Goal: Information Seeking & Learning: Find specific fact

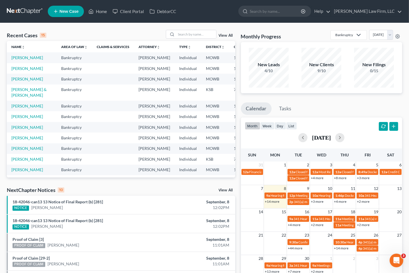
click at [219, 191] on link "View All" at bounding box center [226, 190] width 14 height 4
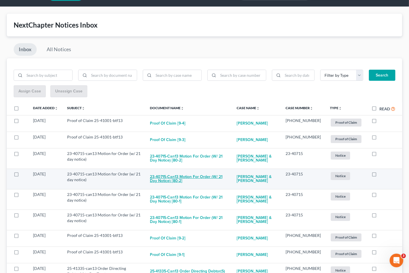
scroll to position [32, 0]
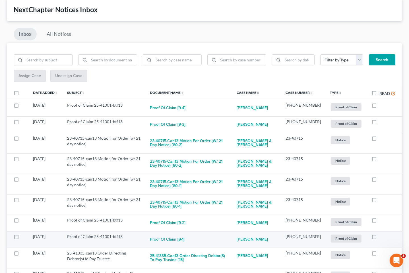
click at [173, 238] on button "Proof of Claim [9-1]" at bounding box center [167, 239] width 35 height 11
checkbox input "true"
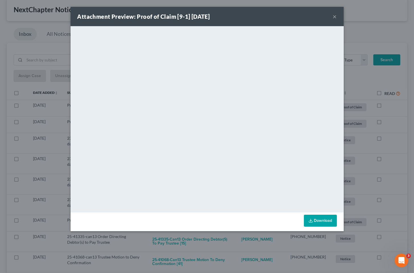
click at [361, 42] on div "Attachment Preview: Proof of Claim [9-1] 09/08/2025 × <object ng-attr-data='htt…" at bounding box center [207, 136] width 414 height 273
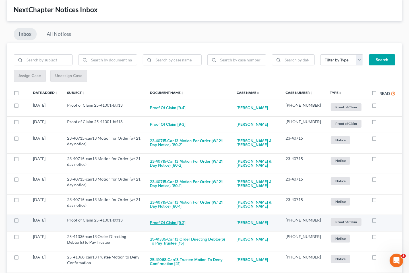
click at [167, 223] on button "Proof of Claim [9-2]" at bounding box center [168, 222] width 36 height 11
checkbox input "true"
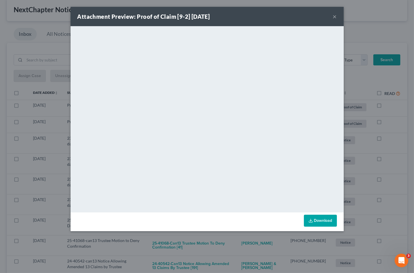
click at [389, 160] on div "Attachment Preview: Proof of Claim [9-2] 09/08/2025 × <object ng-attr-data='htt…" at bounding box center [207, 136] width 414 height 273
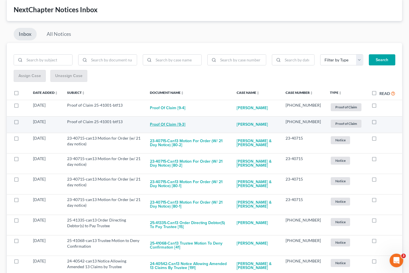
click at [173, 122] on button "Proof of Claim [9-3]" at bounding box center [168, 124] width 36 height 11
checkbox input "true"
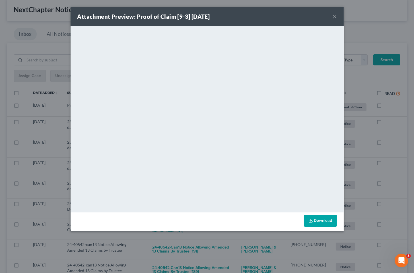
click at [364, 167] on div "Attachment Preview: Proof of Claim [9-3] 09/08/2025 × <object ng-attr-data='htt…" at bounding box center [207, 136] width 414 height 273
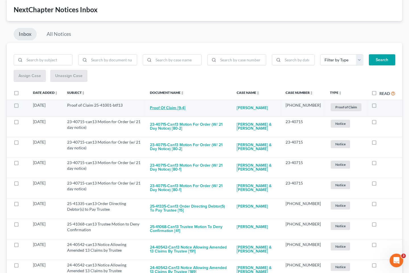
click at [173, 107] on button "Proof of Claim [9-4]" at bounding box center [168, 107] width 36 height 11
checkbox input "true"
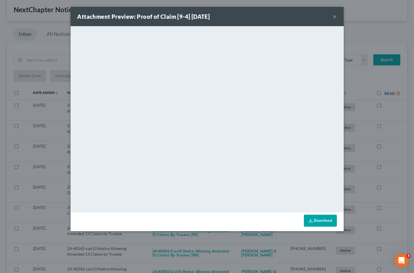
click at [351, 133] on div "Attachment Preview: Proof of Claim [9-4] 09/08/2025 × <object ng-attr-data='htt…" at bounding box center [207, 136] width 414 height 273
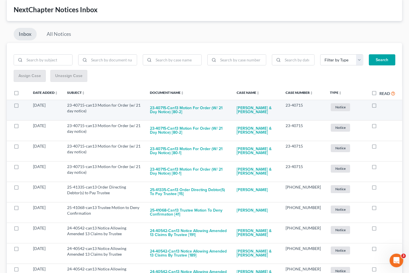
scroll to position [0, 0]
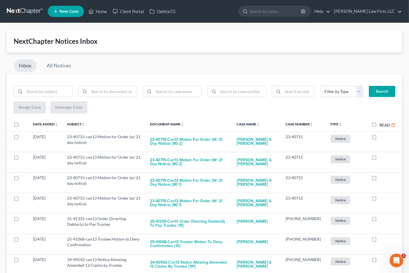
click at [30, 10] on link at bounding box center [25, 11] width 36 height 10
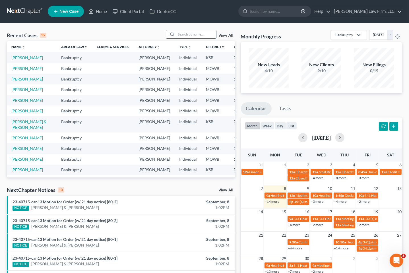
click at [189, 35] on input "search" at bounding box center [196, 34] width 40 height 8
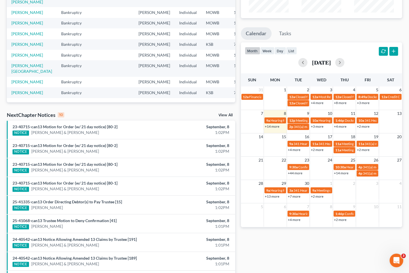
scroll to position [95, 0]
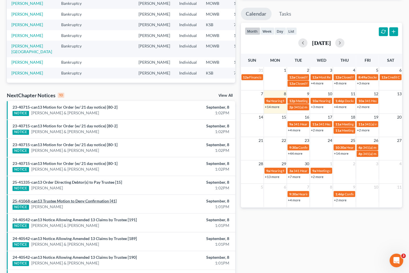
click at [95, 198] on link "25-41068-can13 Trustee Motion to Deny Confirmation [41]" at bounding box center [65, 200] width 104 height 5
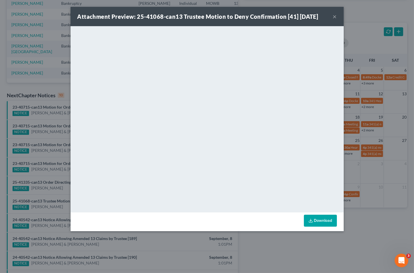
click at [288, 252] on div "Attachment Preview: 25-41068-can13 Trustee Motion to Deny Confirmation [41] [DA…" at bounding box center [207, 136] width 414 height 273
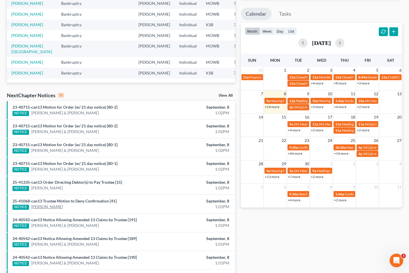
click at [35, 205] on link "[PERSON_NAME]" at bounding box center [47, 207] width 32 height 6
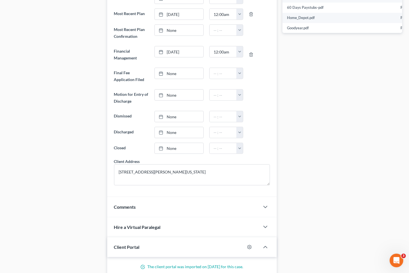
scroll to position [515, 0]
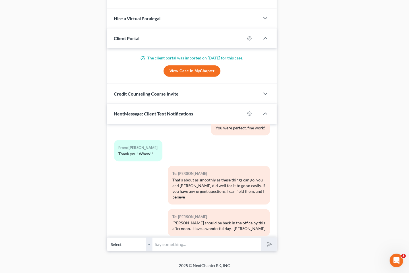
click at [246, 113] on div at bounding box center [252, 113] width 15 height 9
click at [251, 114] on icon "button" at bounding box center [249, 114] width 4 height 4
select select "3"
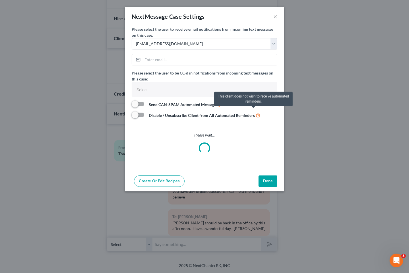
scroll to position [1515, 0]
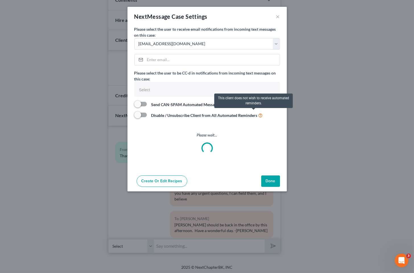
select select
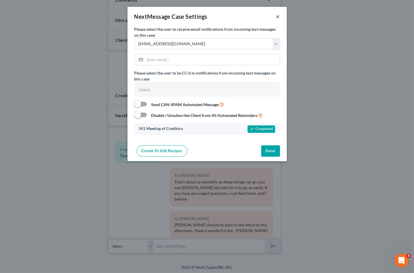
click at [276, 15] on button "×" at bounding box center [278, 16] width 4 height 7
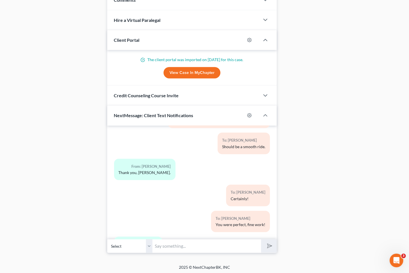
scroll to position [1526, 0]
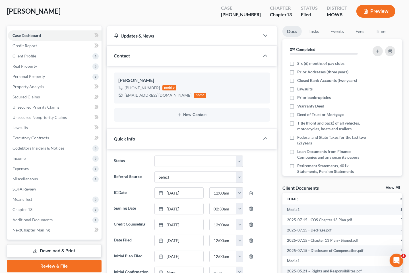
scroll to position [0, 0]
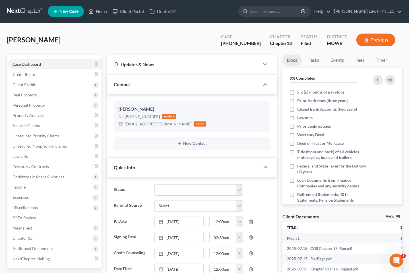
click at [27, 9] on link at bounding box center [25, 11] width 36 height 10
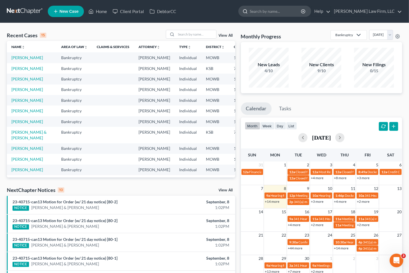
click at [297, 10] on input "search" at bounding box center [276, 11] width 52 height 11
click at [213, 37] on input "search" at bounding box center [196, 34] width 40 height 8
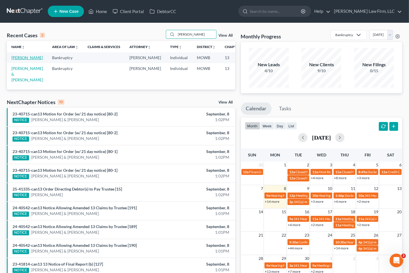
type input "elliott"
click at [23, 60] on link "Elliott, Geoffrey" at bounding box center [27, 57] width 32 height 5
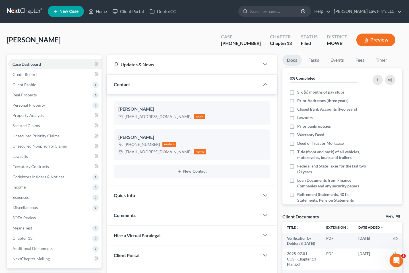
scroll to position [1612, 0]
click at [125, 36] on div "Elliott, Geoffrey Upgraded Case 25-41001-13 Chapter Chapter 13 Status Filed Dis…" at bounding box center [204, 42] width 395 height 25
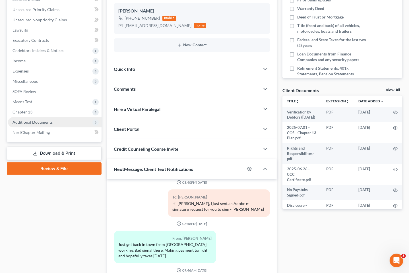
click at [44, 122] on span "Additional Documents" at bounding box center [33, 122] width 40 height 5
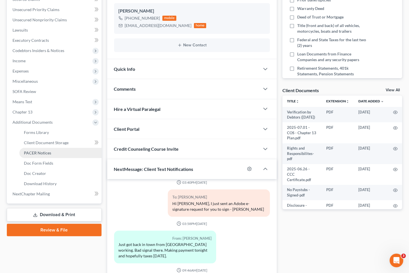
click at [43, 152] on span "PACER Notices" at bounding box center [37, 152] width 27 height 5
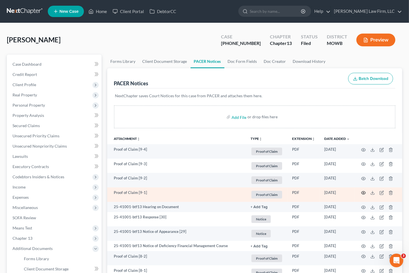
click at [365, 191] on icon "button" at bounding box center [363, 192] width 5 height 5
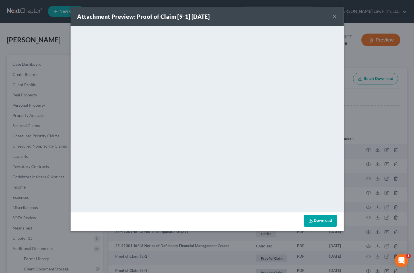
click at [380, 109] on div "Attachment Preview: Proof of Claim [9-1] 09/08/2025 × <object ng-attr-data='htt…" at bounding box center [207, 136] width 414 height 273
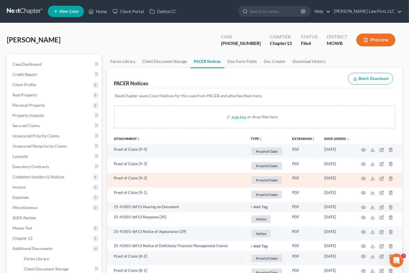
click at [366, 178] on td at bounding box center [378, 180] width 48 height 14
click at [364, 178] on icon "button" at bounding box center [363, 178] width 5 height 5
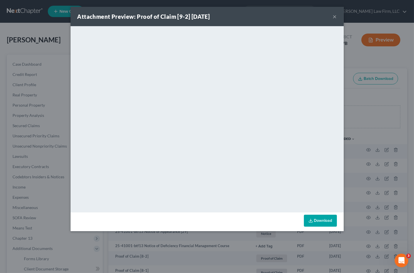
click at [397, 93] on div "Attachment Preview: Proof of Claim [9-2] 09/08/2025 × <object ng-attr-data='htt…" at bounding box center [207, 136] width 414 height 273
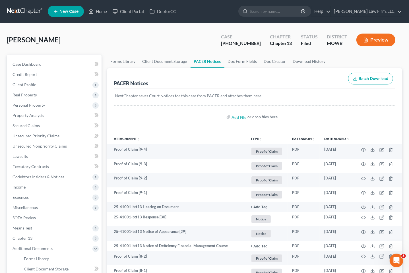
click at [177, 113] on div "Add File or drop files here" at bounding box center [254, 116] width 281 height 23
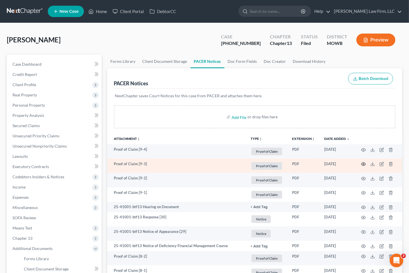
click at [364, 162] on icon "button" at bounding box center [363, 164] width 5 height 5
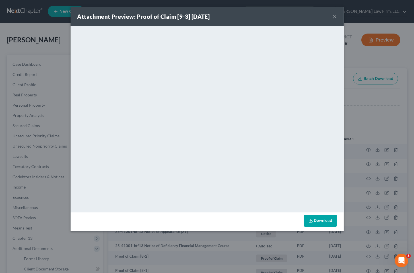
click at [351, 165] on div "Attachment Preview: Proof of Claim [9-3] 09/08/2025 × <object ng-attr-data='htt…" at bounding box center [207, 136] width 414 height 273
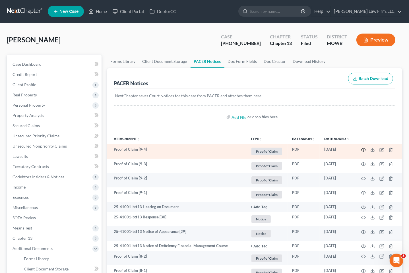
click at [364, 148] on icon "button" at bounding box center [363, 149] width 4 height 3
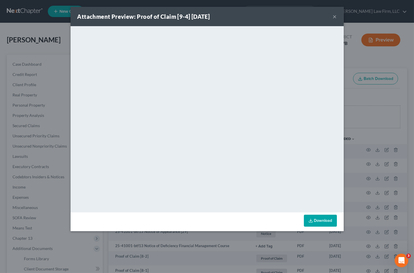
click at [11, 88] on div "Attachment Preview: Proof of Claim [9-4] 09/08/2025 × <object ng-attr-data='htt…" at bounding box center [207, 136] width 414 height 273
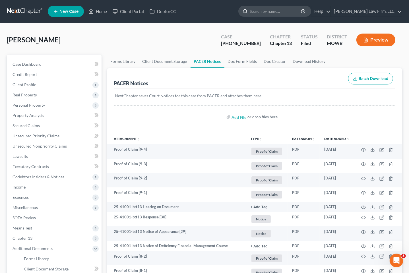
click at [278, 12] on input "search" at bounding box center [276, 11] width 52 height 11
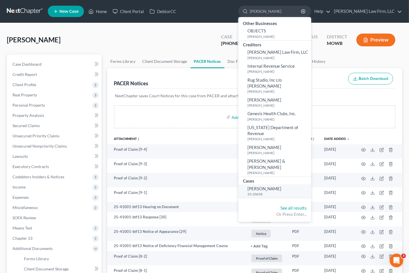
type input "fitzwater"
click at [281, 186] on span "Fitzwater, Anna" at bounding box center [264, 188] width 34 height 5
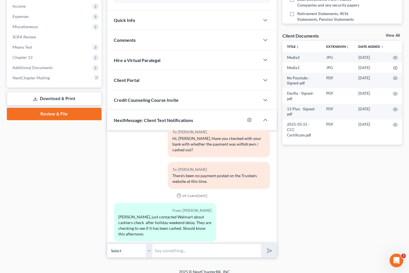
scroll to position [1645, 0]
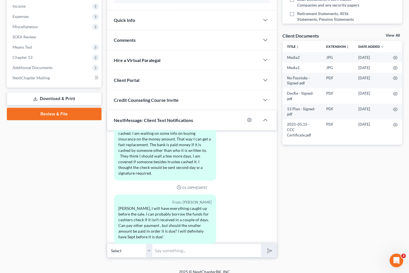
click at [201, 246] on input "text" at bounding box center [207, 251] width 109 height 14
type input "Anna, due to the mishaps with the cashier's check, I highly suggest using TFS."
click at [261, 244] on button "submit" at bounding box center [269, 250] width 16 height 13
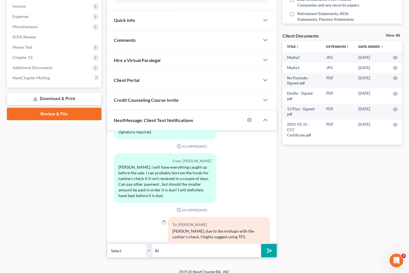
type input "A"
type input "There has not been any payment posted to the Trustee's account. Please provide …"
click at [261, 244] on button "submit" at bounding box center [269, 250] width 16 height 13
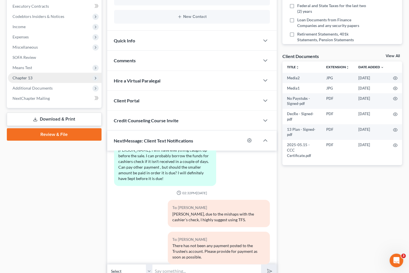
scroll to position [0, 0]
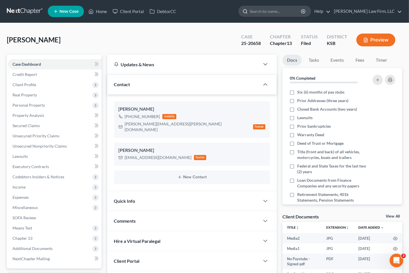
click at [287, 12] on input "search" at bounding box center [276, 11] width 52 height 11
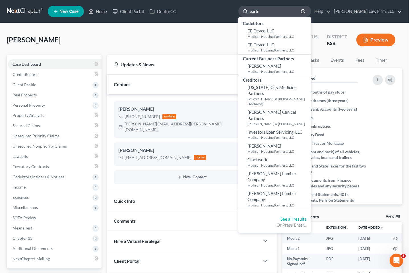
click at [291, 16] on input "partn" at bounding box center [276, 11] width 52 height 11
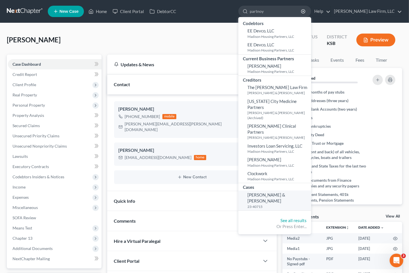
type input "partnoy"
click at [285, 192] on span "Partnoy, Lawrence & Nancy" at bounding box center [266, 197] width 38 height 11
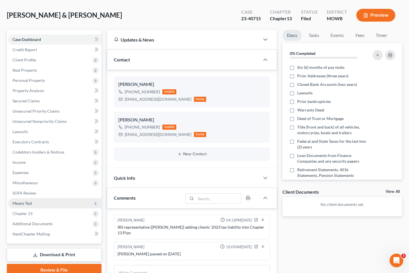
scroll to position [32, 0]
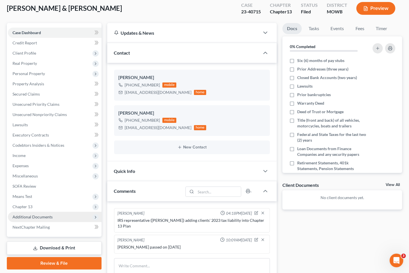
click at [39, 216] on span "Additional Documents" at bounding box center [33, 216] width 40 height 5
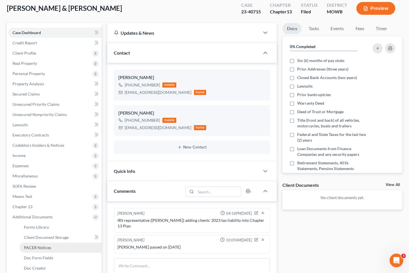
click at [48, 246] on span "PACER Notices" at bounding box center [37, 247] width 27 height 5
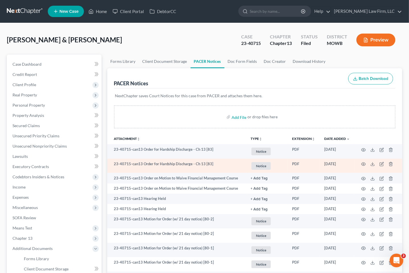
click at [362, 161] on td at bounding box center [378, 166] width 48 height 14
click at [365, 163] on icon "button" at bounding box center [363, 164] width 5 height 5
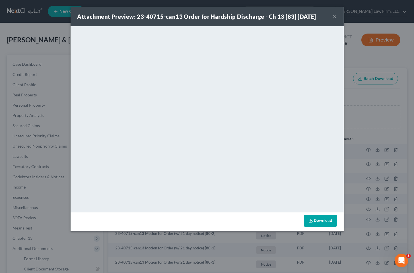
click at [387, 101] on div "Attachment Preview: 23-40715-can13 Order for Hardship Discharge - Ch 13 [83] 09…" at bounding box center [207, 136] width 414 height 273
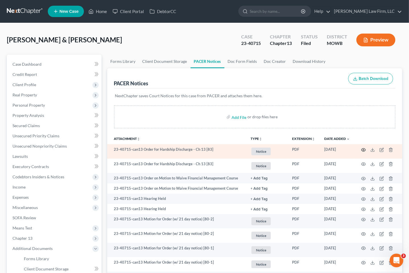
click at [362, 148] on icon "button" at bounding box center [363, 150] width 5 height 5
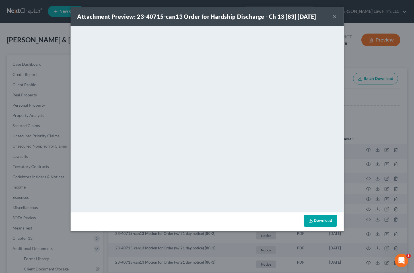
click at [395, 119] on div "Attachment Preview: 23-40715-can13 Order for Hardship Discharge - Ch 13 [83] 09…" at bounding box center [207, 136] width 414 height 273
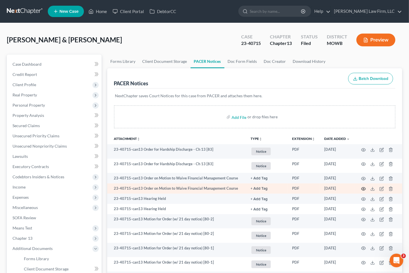
click at [364, 188] on icon "button" at bounding box center [363, 188] width 5 height 5
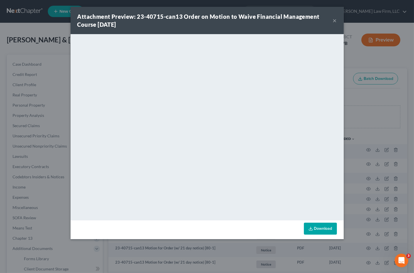
click at [343, 104] on div "Attachment Preview: 23-40715-can13 Order on Motion to Waive Financial Managemen…" at bounding box center [207, 136] width 414 height 273
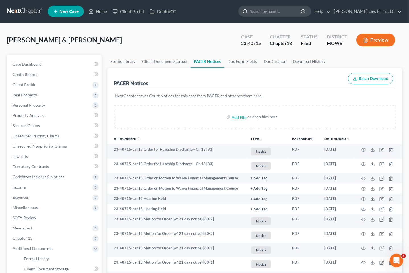
click at [293, 9] on input "search" at bounding box center [276, 11] width 52 height 11
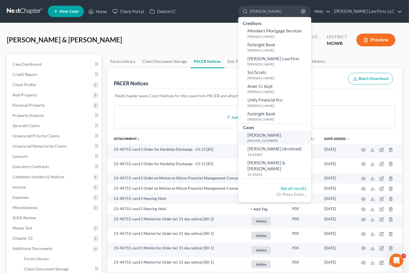
type input "elliott"
click at [302, 136] on link "Elliott, Geoffrey 25-41001-13" at bounding box center [274, 138] width 73 height 14
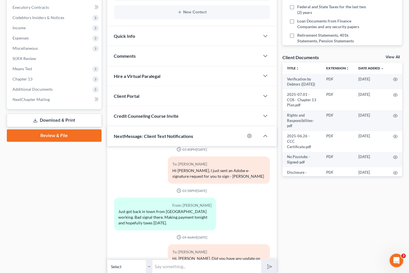
scroll to position [181, 0]
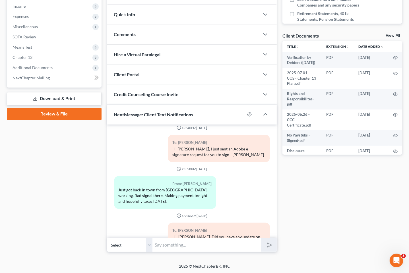
click at [218, 245] on input "text" at bounding box center [207, 245] width 109 height 14
type input "Hi, Geoff. Please check your email for a proof of claim filing and provide an u…"
click at [261, 238] on button "submit" at bounding box center [269, 244] width 16 height 13
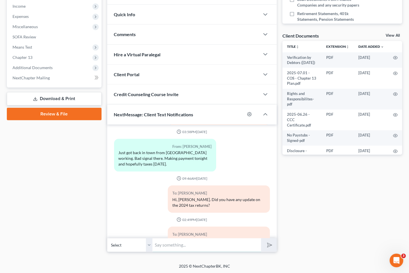
scroll to position [1658, 0]
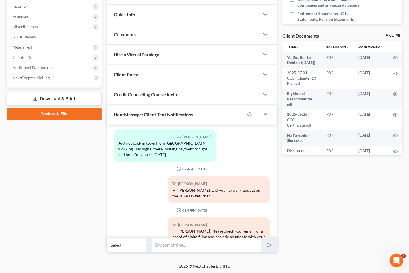
click at [89, 188] on div "Case Dashboard Payments Invoices Payments Payments Credit Report Client Profile" at bounding box center [54, 63] width 100 height 378
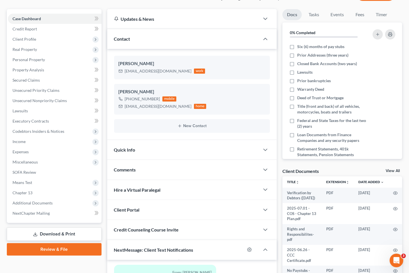
scroll to position [0, 0]
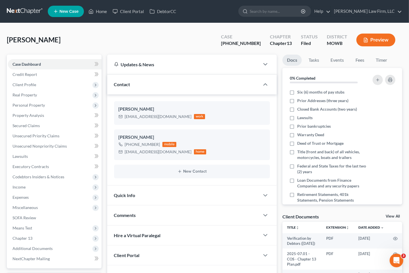
click at [21, 14] on link at bounding box center [25, 11] width 36 height 10
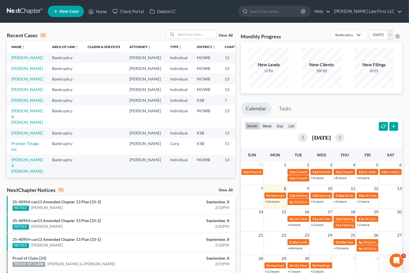
drag, startPoint x: 133, startPoint y: 192, endPoint x: 236, endPoint y: 162, distance: 107.9
click at [133, 192] on div "NextChapter Notices 10 View All" at bounding box center [121, 190] width 228 height 9
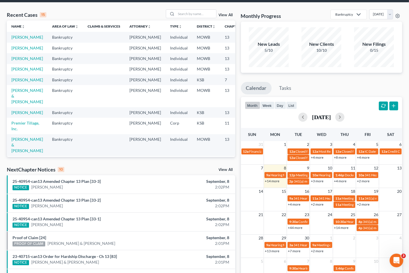
scroll to position [32, 0]
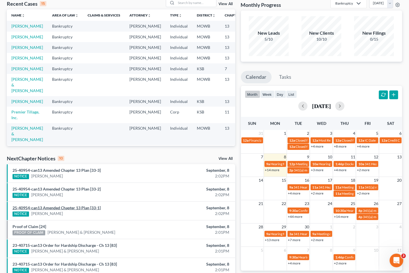
click at [97, 208] on link "25-40954-can13 Amended Chapter 13 Plan [33-1]" at bounding box center [57, 207] width 88 height 5
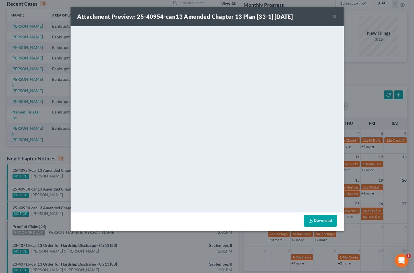
click at [66, 58] on div "Attachment Preview: 25-40954-can13 Amended Chapter 13 Plan [33-1] 09/08/2025 × …" at bounding box center [207, 136] width 414 height 273
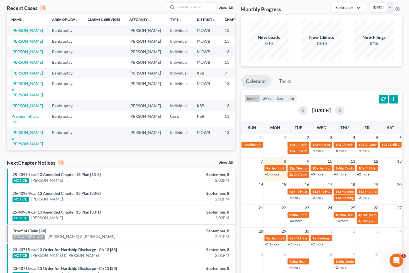
scroll to position [0, 0]
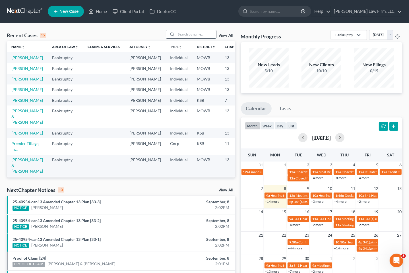
click at [200, 36] on input "search" at bounding box center [196, 34] width 40 height 8
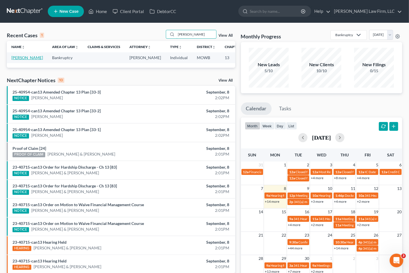
type input "erickson"
click at [20, 55] on link "Erickson, James" at bounding box center [27, 57] width 32 height 5
select select "0"
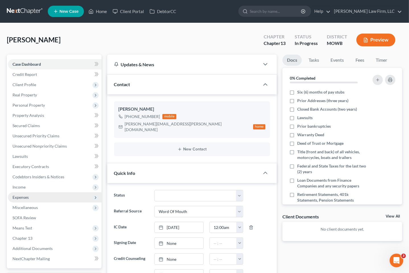
click at [34, 195] on span "Expenses" at bounding box center [55, 197] width 94 height 10
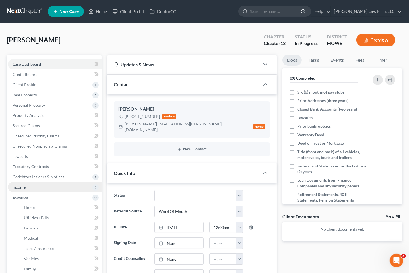
click at [34, 185] on span "Income" at bounding box center [55, 187] width 94 height 10
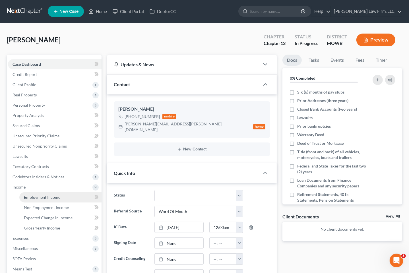
click at [33, 193] on link "Employment Income" at bounding box center [60, 197] width 82 height 10
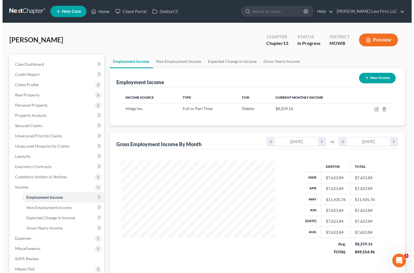
scroll to position [101, 165]
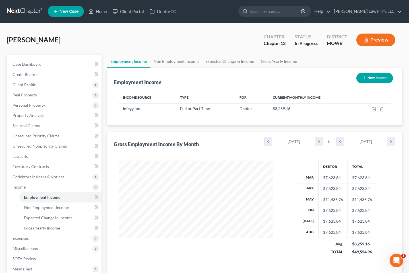
click at [212, 128] on div "Employment Income New Income Income Source Type For Current Monthly Income Infe…" at bounding box center [254, 172] width 295 height 208
click at [374, 107] on icon "button" at bounding box center [374, 108] width 3 height 3
select select "0"
select select "26"
select select "2"
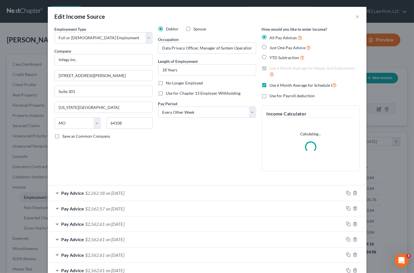
scroll to position [101, 167]
click at [167, 165] on div "Debtor Spouse Occupation Data Privacy Officer, Manager of System Operations, Co…" at bounding box center [206, 101] width 103 height 150
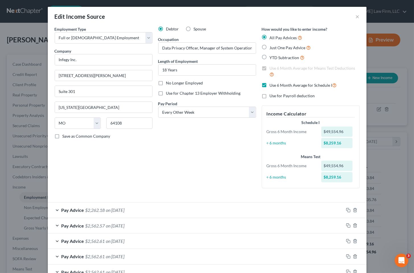
click at [150, 225] on div "Pay Advice $2,562.57 on 08/21/2025" at bounding box center [196, 225] width 296 height 15
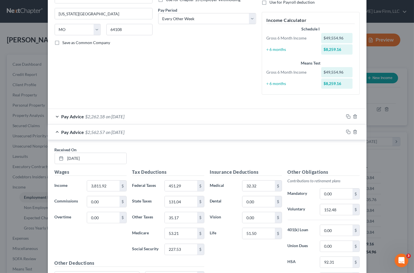
scroll to position [95, 0]
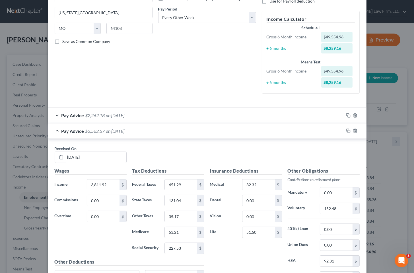
click at [285, 115] on div "Pay Advice $2,262.18 on 09/04/2025" at bounding box center [196, 115] width 296 height 15
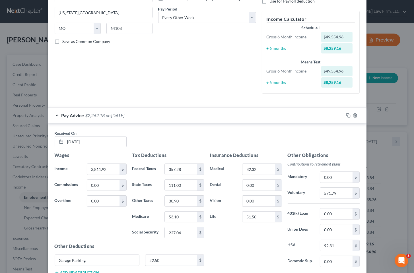
click at [285, 115] on div "Pay Advice $2,262.18 on 09/04/2025" at bounding box center [196, 115] width 296 height 15
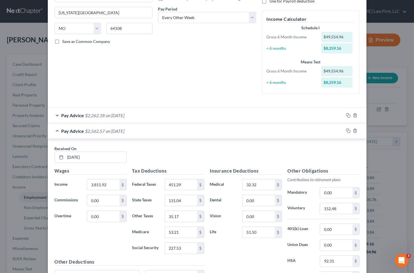
click at [275, 132] on div "Pay Advice $2,562.57 on 08/21/2025" at bounding box center [196, 130] width 296 height 15
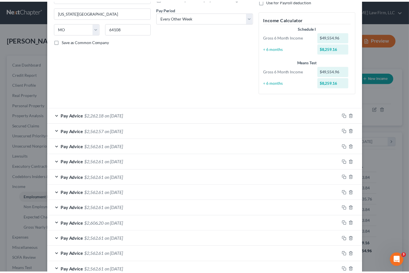
scroll to position [238, 0]
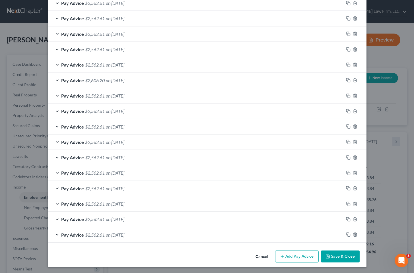
click at [337, 252] on button "Save & Close" at bounding box center [340, 256] width 39 height 12
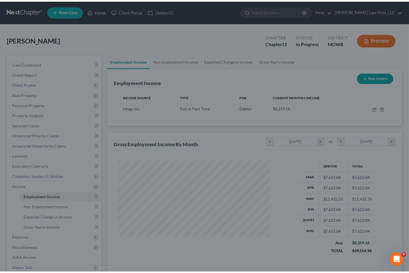
scroll to position [284187, 284123]
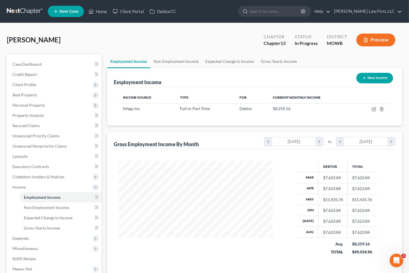
click at [195, 39] on div "Erickson, James Upgraded Chapter Chapter 13 Status In Progress District MOWB Pr…" at bounding box center [204, 42] width 395 height 25
click at [42, 232] on link "Gross Yearly Income" at bounding box center [60, 228] width 82 height 10
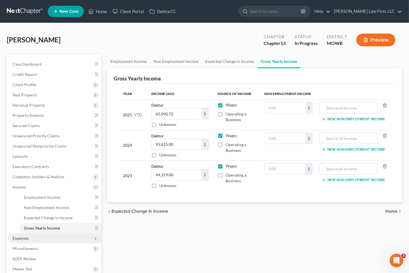
click at [40, 237] on span "Expenses" at bounding box center [55, 238] width 94 height 10
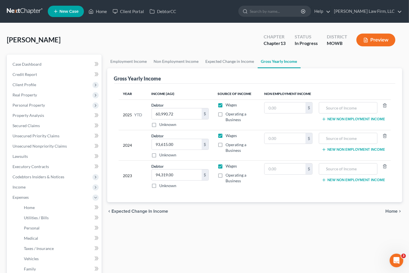
click at [368, 38] on icon "button" at bounding box center [365, 40] width 5 height 5
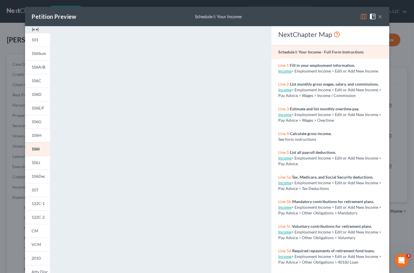
click at [378, 17] on button "×" at bounding box center [380, 16] width 4 height 7
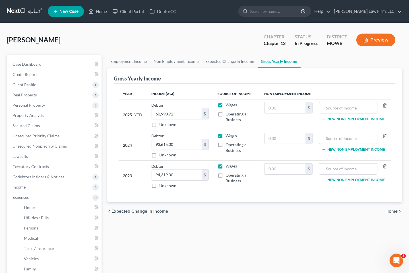
click at [179, 221] on div "Employment Income Non Employment Income Expected Change in Income Gross Yearly …" at bounding box center [254, 214] width 301 height 318
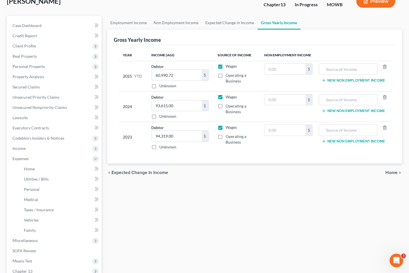
scroll to position [121, 0]
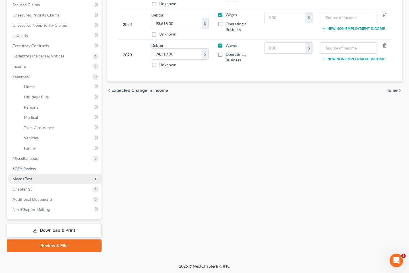
click at [34, 177] on span "Means Test" at bounding box center [55, 179] width 94 height 10
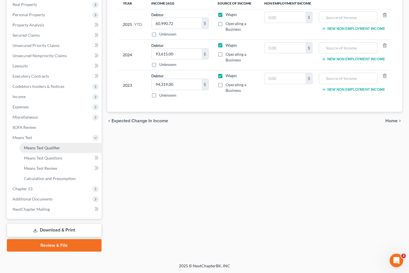
click at [59, 150] on link "Means Test Qualifier" at bounding box center [60, 148] width 82 height 10
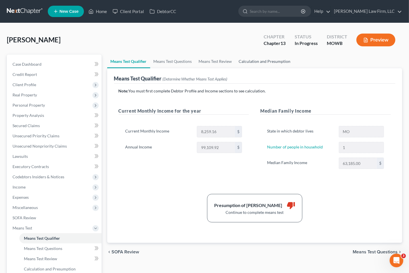
click at [260, 64] on link "Calculation and Presumption" at bounding box center [264, 62] width 59 height 14
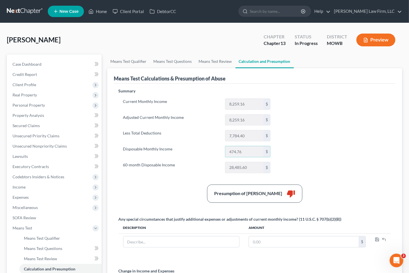
drag, startPoint x: 248, startPoint y: 152, endPoint x: 202, endPoint y: 152, distance: 46.3
click at [202, 152] on div "Disposable Monthly Income 474.76 $" at bounding box center [196, 151] width 153 height 11
click at [158, 33] on div "Erickson, James Upgraded Chapter Chapter 13 Status In Progress District MOWB Pr…" at bounding box center [204, 42] width 395 height 25
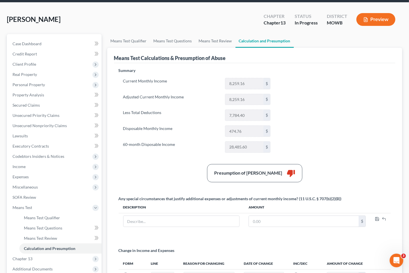
scroll to position [32, 0]
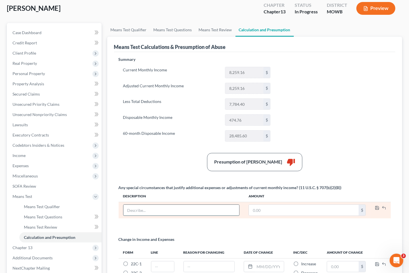
click at [205, 209] on input "text" at bounding box center [181, 210] width 116 height 11
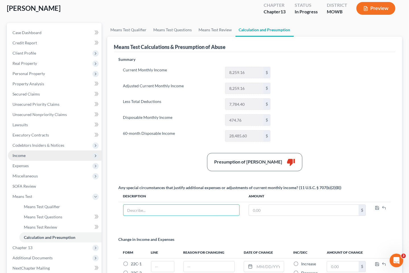
click at [53, 156] on span "Income" at bounding box center [55, 155] width 94 height 10
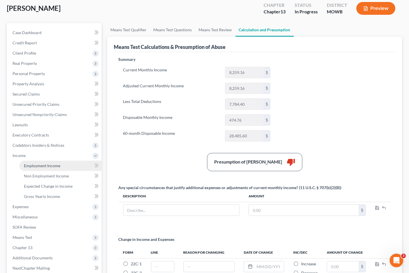
click at [52, 163] on span "Employment Income" at bounding box center [42, 165] width 36 height 5
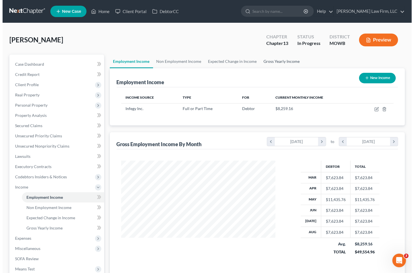
scroll to position [101, 165]
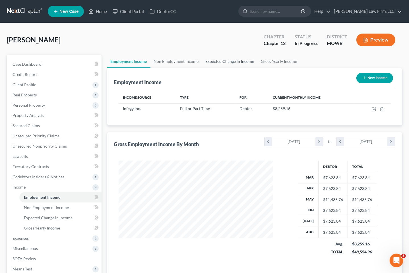
click at [239, 60] on link "Expected Change in Income" at bounding box center [229, 62] width 55 height 14
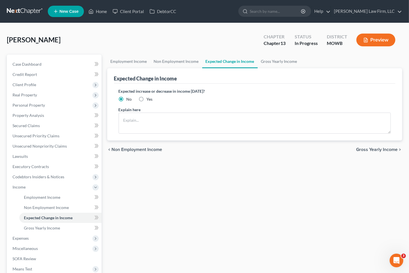
click at [147, 100] on label "Yes" at bounding box center [150, 99] width 6 height 6
click at [149, 100] on input "Yes" at bounding box center [151, 98] width 4 height 4
radio input "true"
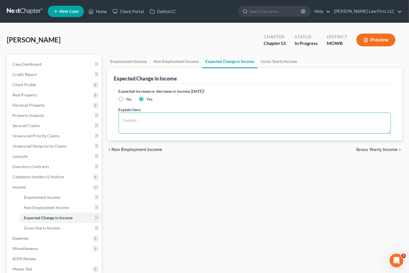
click at [165, 129] on textarea at bounding box center [255, 123] width 272 height 21
click at [172, 121] on textarea at bounding box center [255, 123] width 272 height 21
click at [141, 116] on textarea "Debtor" at bounding box center [255, 123] width 272 height 21
click at [218, 119] on textarea "Debtor's 401(k) withholdings is set at $" at bounding box center [255, 123] width 272 height 21
click at [209, 118] on textarea "Debtor's 401(k) withholdings is set at $" at bounding box center [255, 123] width 272 height 21
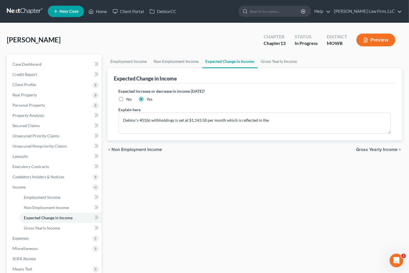
click at [241, 109] on div "Explain here Debtor's 401(k) withholdings is set at $1,143.58 per month which i…" at bounding box center [255, 120] width 272 height 27
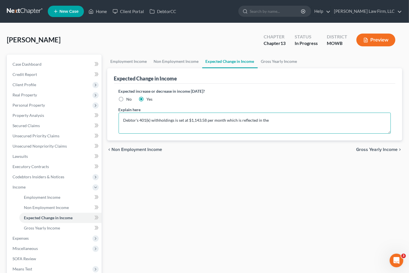
click at [310, 122] on textarea "Debtor's 401(k) withholdings is set at $1,143.58 per month which is reflected i…" at bounding box center [255, 123] width 272 height 21
click at [202, 121] on textarea "Debtor's 401(k) withholdings is set at $1,143.58 per month which is reflected i…" at bounding box center [255, 123] width 272 height 21
click at [298, 119] on textarea "Debtor's 401(k) withholdings is set at $1,143.58 per month which is reflected i…" at bounding box center [255, 123] width 272 height 21
type textarea "Debtor's 401(k) withholdings is set at $1,143.58 per month which is reflected i…"
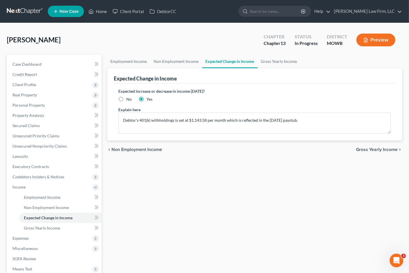
click at [375, 41] on button "Preview" at bounding box center [375, 40] width 39 height 13
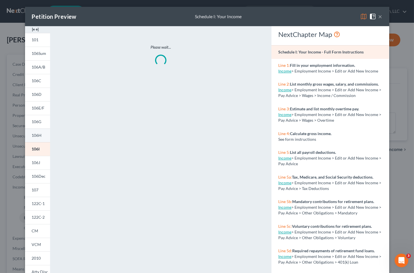
click at [35, 134] on span "106H" at bounding box center [37, 135] width 10 height 5
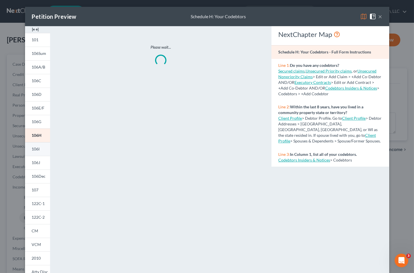
click at [37, 146] on span "106I" at bounding box center [36, 148] width 8 height 5
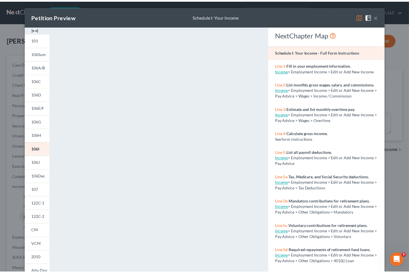
scroll to position [48, 0]
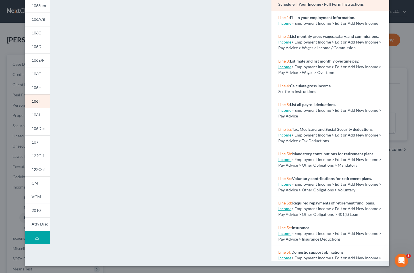
click at [401, 165] on div "Petition Preview Schedule I: Your Income × 101 106Sum 106A/B 106C 106D 106E/F 1…" at bounding box center [207, 136] width 414 height 273
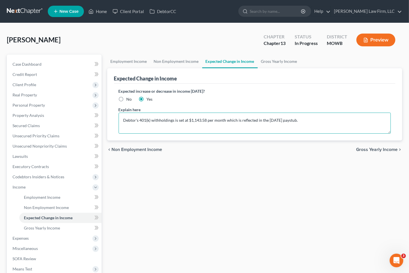
click at [323, 121] on textarea "Debtor's 401(k) withholdings is set at $1,143.58 per month which is reflected i…" at bounding box center [255, 123] width 272 height 21
click at [186, 126] on textarea "Debtor's 401(k) withholdings is set at $1,143.58 per month which is reflected i…" at bounding box center [255, 123] width 272 height 21
drag, startPoint x: 350, startPoint y: 121, endPoint x: 175, endPoint y: 123, distance: 174.8
click at [175, 123] on textarea "Debtor's 401(k) withholdings is set at $1,143.58 per month which is reflected i…" at bounding box center [255, 123] width 272 height 21
click at [359, 124] on textarea "Debtor's 401(k) withholdings is set at $1,143.58 per month which is reflected i…" at bounding box center [255, 123] width 272 height 21
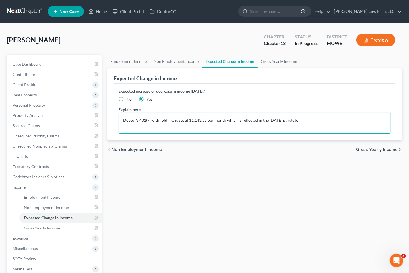
click at [308, 118] on textarea "Debtor's 401(k) withholdings is set at $1,143.58 per month which is reflected i…" at bounding box center [255, 123] width 272 height 21
click at [326, 119] on textarea "Debtor's 401(k) withholdings is set at $1,143.58 per month which is reflected i…" at bounding box center [255, 123] width 272 height 21
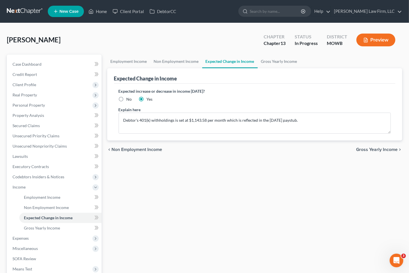
click at [210, 150] on div "chevron_left Non Employment Income Gross Yearly Income chevron_right" at bounding box center [254, 149] width 295 height 18
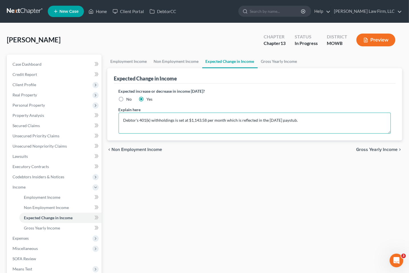
click at [339, 120] on textarea "Debtor's 401(k) withholdings is set at $1,143.58 per month which is reflected i…" at bounding box center [255, 123] width 272 height 21
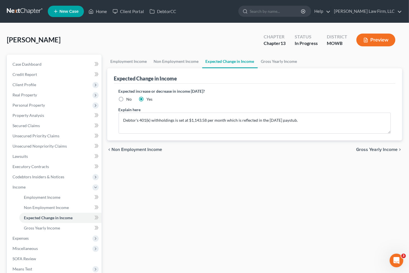
click at [177, 231] on div "Employment Income Non Employment Income Expected Change in Income Gross Yearly …" at bounding box center [254, 198] width 301 height 287
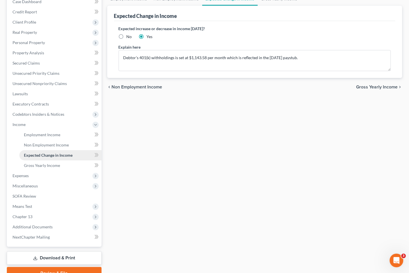
scroll to position [63, 0]
click at [36, 206] on span "Means Test" at bounding box center [55, 206] width 94 height 10
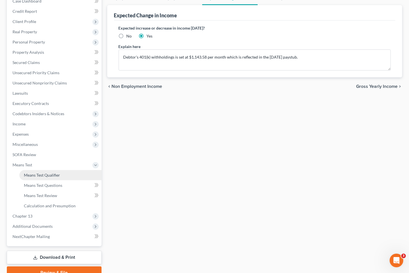
click at [48, 175] on span "Means Test Qualifier" at bounding box center [42, 175] width 36 height 5
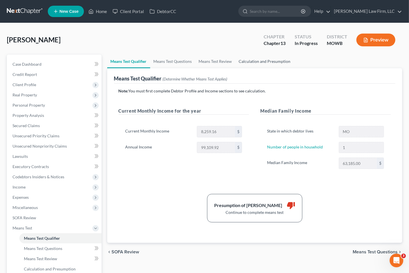
click at [267, 61] on link "Calculation and Presumption" at bounding box center [264, 62] width 59 height 14
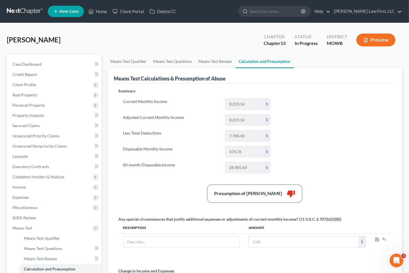
drag, startPoint x: 228, startPoint y: 40, endPoint x: 246, endPoint y: 5, distance: 39.5
click at [228, 40] on div "Erickson, James Upgraded Chapter Chapter 13 Status In Progress District MOWB Pr…" at bounding box center [204, 42] width 395 height 25
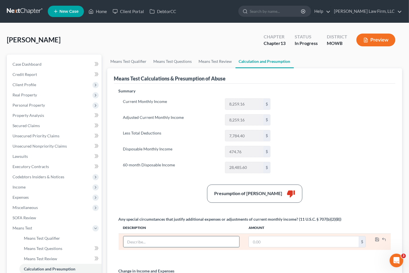
click at [189, 239] on input "text" at bounding box center [181, 241] width 116 height 11
type input "Increase with 401(k) withholdings"
click at [310, 241] on input "text" at bounding box center [304, 241] width 110 height 11
type input "813.21"
click at [378, 239] on icon "button" at bounding box center [377, 239] width 5 height 5
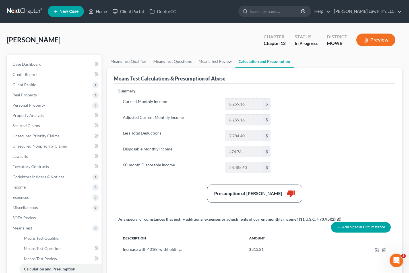
click at [361, 161] on div "Summary Current Monthly Income 8,259.16 $ Adjusted Current Monthly Income 8,259…" at bounding box center [255, 207] width 278 height 238
click at [382, 40] on button "Preview" at bounding box center [375, 40] width 39 height 13
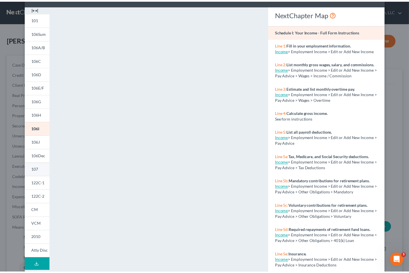
scroll to position [32, 0]
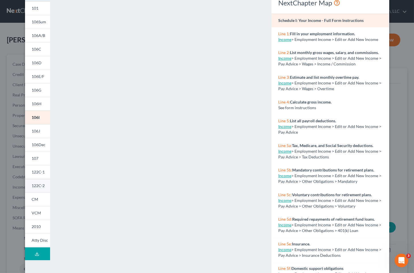
click at [43, 187] on link "122C-2" at bounding box center [37, 186] width 25 height 14
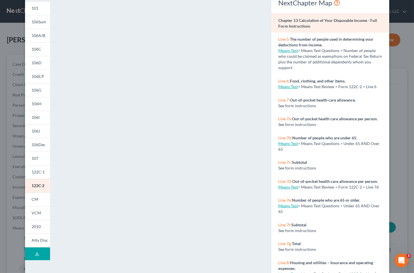
click at [390, 152] on div "Petition Preview Chapter 13 Calculation of Your Disposable Income × 101 106Sum …" at bounding box center [207, 136] width 414 height 273
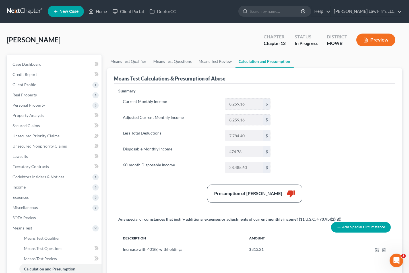
scroll to position [63, 0]
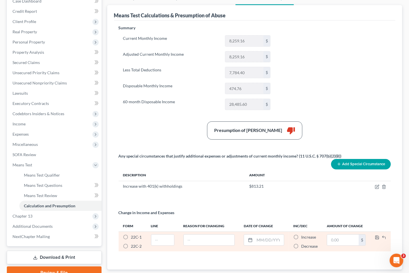
click at [138, 245] on span "22C-2" at bounding box center [136, 246] width 11 height 5
click at [137, 245] on input "22C-2 *" at bounding box center [135, 245] width 4 height 4
radio input "true"
click at [168, 241] on input "text" at bounding box center [162, 240] width 23 height 11
type input "41"
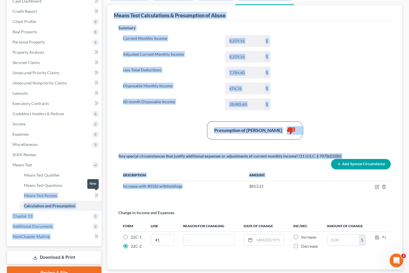
drag, startPoint x: 188, startPoint y: 187, endPoint x: 95, endPoint y: 192, distance: 93.1
click at [95, 192] on div "Petition Navigation Case Dashboard Payments Invoices Payments Payments Credit R…" at bounding box center [204, 139] width 401 height 297
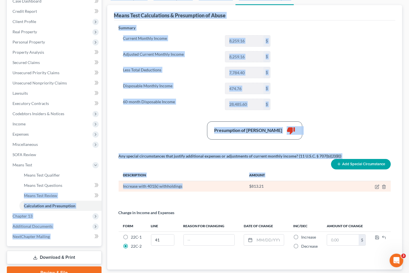
click at [169, 184] on div "Increase with 401(k) withholdings" at bounding box center [181, 186] width 117 height 6
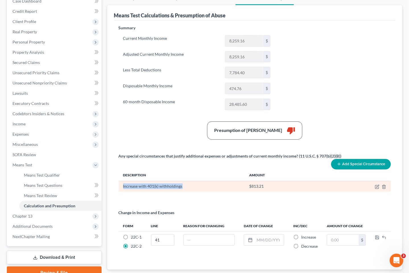
drag, startPoint x: 181, startPoint y: 187, endPoint x: 122, endPoint y: 189, distance: 58.9
click at [122, 189] on td "Increase with 401(k) withholdings" at bounding box center [182, 186] width 126 height 11
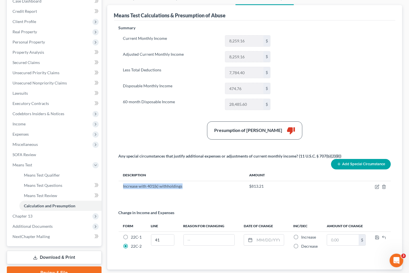
copy div "Increase with 401(k) withholdings"
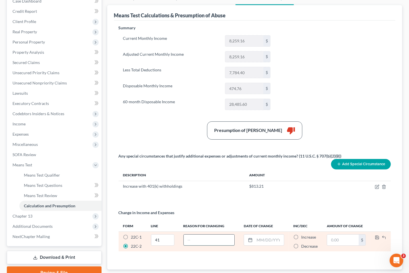
click at [200, 238] on input "text" at bounding box center [209, 240] width 51 height 11
paste input "Increase with 401(k) withholdings"
type input "Increase with 401(k) withholdings"
click at [285, 237] on td at bounding box center [263, 242] width 49 height 20
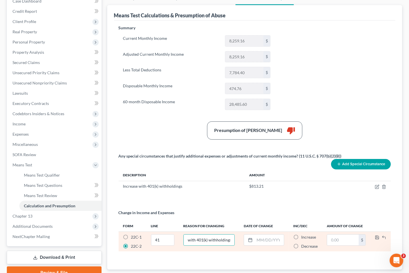
scroll to position [0, 0]
click at [280, 238] on input "text" at bounding box center [268, 240] width 29 height 11
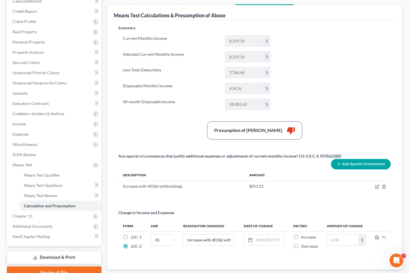
drag, startPoint x: 238, startPoint y: 204, endPoint x: 260, endPoint y: 228, distance: 32.4
click at [238, 204] on div "Summary Current Monthly Income 8,259.16 $ Adjusted Current Monthly Income 8,259…" at bounding box center [255, 144] width 278 height 238
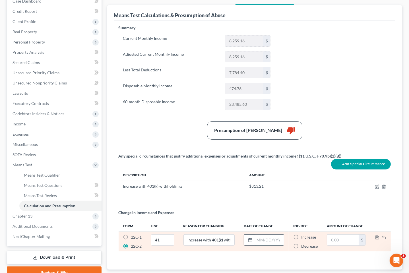
click at [270, 240] on input "text" at bounding box center [268, 240] width 29 height 11
type input "09/04/2025"
click at [312, 237] on span "Increase" at bounding box center [308, 237] width 15 height 5
click at [307, 237] on input "Increase *" at bounding box center [305, 236] width 4 height 4
radio input "true"
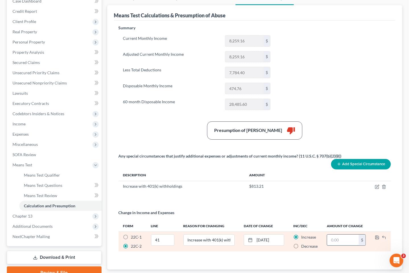
click at [352, 239] on input "text" at bounding box center [343, 240] width 32 height 11
type input "813.21"
click at [377, 235] on icon "button" at bounding box center [377, 237] width 5 height 5
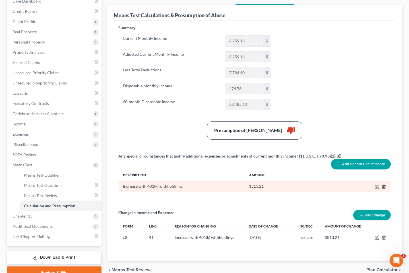
click at [385, 185] on icon "button" at bounding box center [384, 187] width 5 height 5
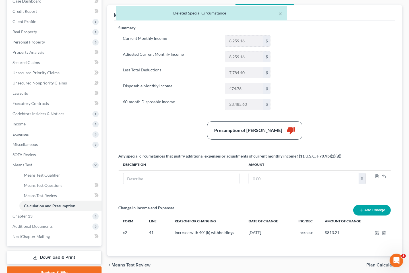
click at [389, 123] on div "Presumption of Abuse Arises thumb_down" at bounding box center [255, 130] width 278 height 18
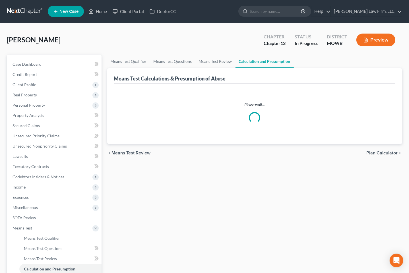
click at [175, 40] on div "[PERSON_NAME] Upgraded Chapter Chapter 13 Status In [GEOGRAPHIC_DATA] MOWB Prev…" at bounding box center [204, 42] width 395 height 25
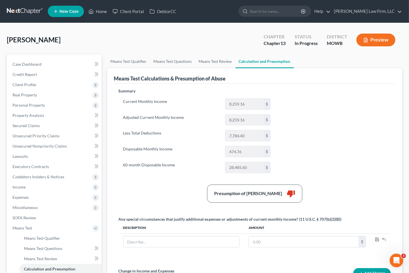
click at [379, 46] on button "Preview" at bounding box center [375, 40] width 39 height 13
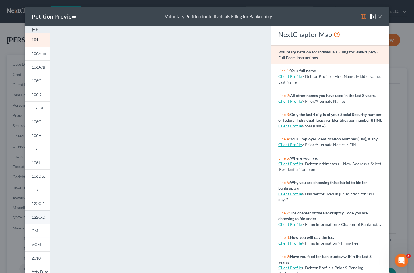
click at [39, 218] on span "122C-2" at bounding box center [38, 217] width 13 height 5
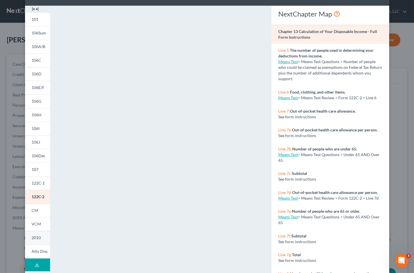
scroll to position [32, 0]
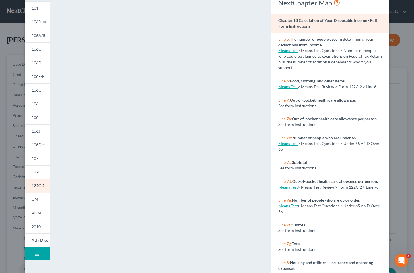
click at [41, 258] on button "Download Draft" at bounding box center [37, 253] width 25 height 13
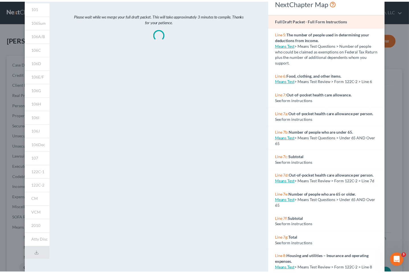
scroll to position [0, 0]
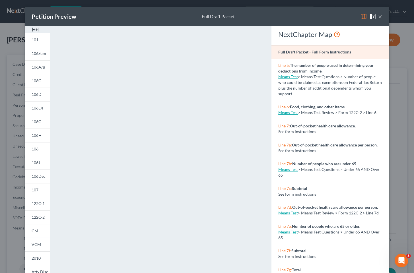
click at [395, 114] on div "Petition Preview Full Draft Packet × 101 106Sum 106A/B 106C 106D 106E/F 106G 10…" at bounding box center [207, 136] width 414 height 273
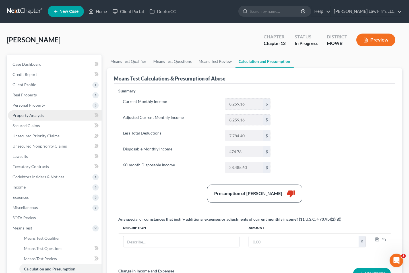
click at [57, 115] on link "Property Analysis" at bounding box center [55, 115] width 94 height 10
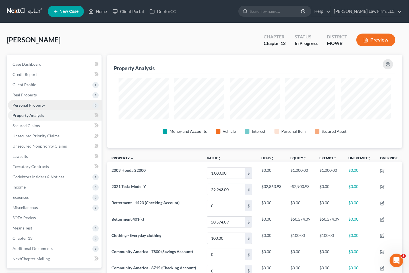
click at [57, 107] on span "Personal Property" at bounding box center [55, 105] width 94 height 10
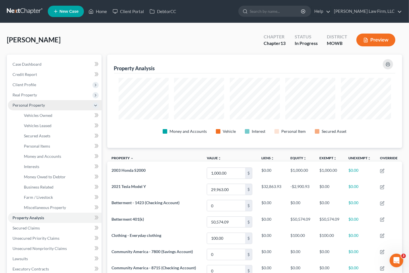
click at [57, 107] on span "Personal Property" at bounding box center [55, 105] width 94 height 10
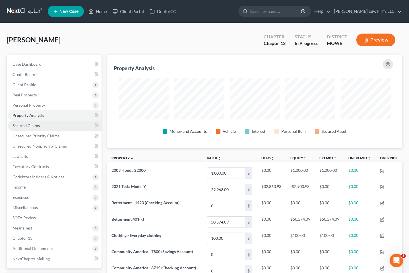
click at [47, 122] on link "Secured Claims" at bounding box center [55, 126] width 94 height 10
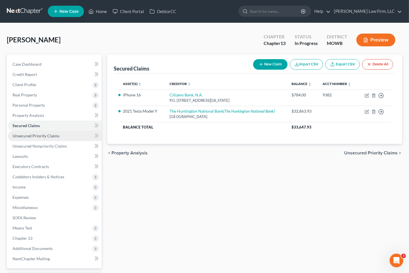
click at [48, 138] on link "Unsecured Priority Claims" at bounding box center [55, 136] width 94 height 10
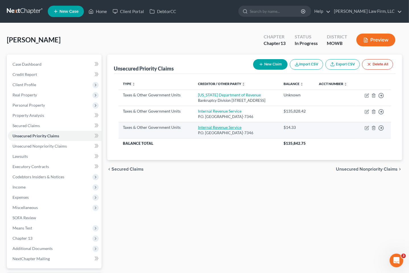
click at [205, 125] on link "Internal Revenue Service" at bounding box center [219, 127] width 43 height 5
select select "0"
select select "39"
select select "0"
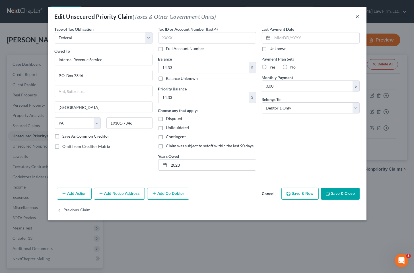
click at [358, 17] on button "×" at bounding box center [357, 16] width 4 height 7
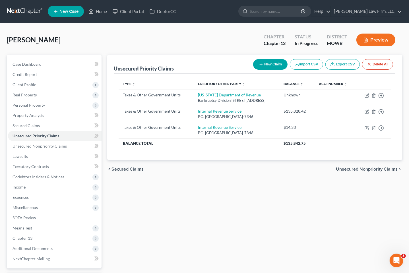
click at [135, 40] on div "[PERSON_NAME] Upgraded Chapter Chapter 13 Status In [GEOGRAPHIC_DATA] MOWB Prev…" at bounding box center [204, 42] width 395 height 25
click at [388, 43] on button "Preview" at bounding box center [375, 40] width 39 height 13
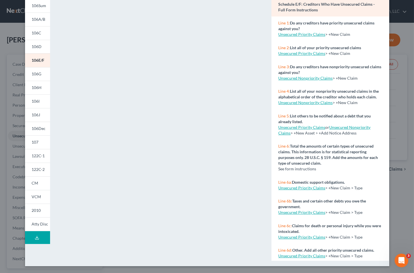
click at [31, 239] on button "Download Draft" at bounding box center [37, 237] width 25 height 13
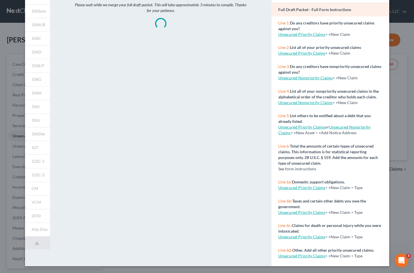
drag, startPoint x: 150, startPoint y: 64, endPoint x: 160, endPoint y: 82, distance: 20.8
click at [150, 64] on div "Please wait while we merge your full draft packet. This will take approximately…" at bounding box center [160, 125] width 215 height 282
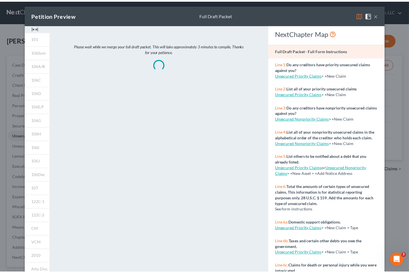
scroll to position [0, 0]
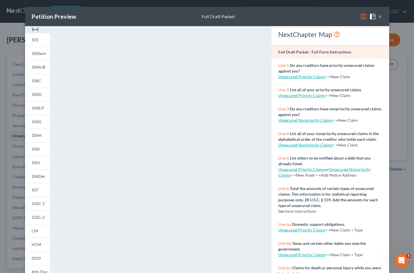
click at [397, 56] on div "Petition Preview Full Draft Packet × 101 106Sum 106A/B 106C 106D 106E/F 106G 10…" at bounding box center [207, 136] width 414 height 273
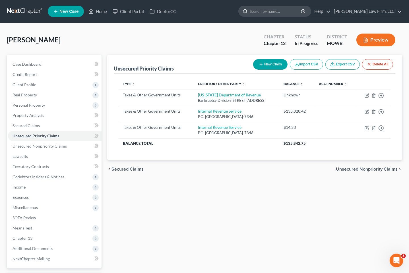
click at [302, 8] on input "search" at bounding box center [276, 11] width 52 height 11
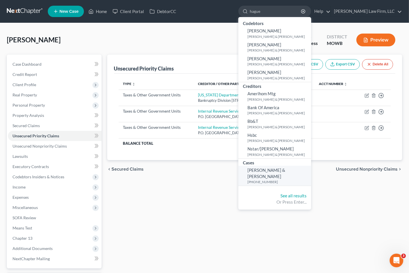
type input "hague"
click at [285, 172] on span "[PERSON_NAME] & [PERSON_NAME]" at bounding box center [266, 172] width 38 height 11
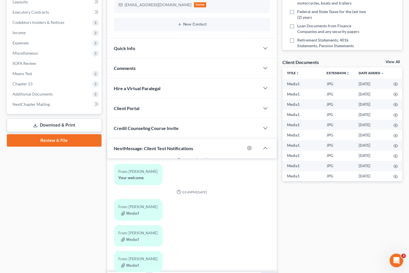
scroll to position [188, 0]
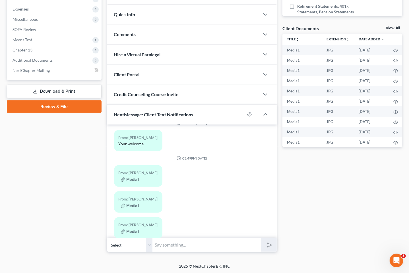
click at [185, 247] on input "text" at bounding box center [207, 245] width 109 height 14
type input "Hi, Margaret. There is no action needed on your part regarding this letter."
click at [261, 238] on button "submit" at bounding box center [269, 244] width 16 height 13
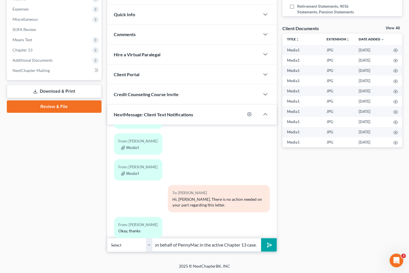
scroll to position [0, 87]
type input "This is an "Entry of Appearance" of counsel on behalf of PennyMac in the active…"
click at [261, 238] on button "submit" at bounding box center [269, 244] width 16 height 13
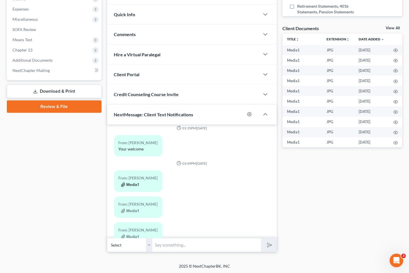
click at [138, 183] on button "Media1" at bounding box center [130, 185] width 18 height 5
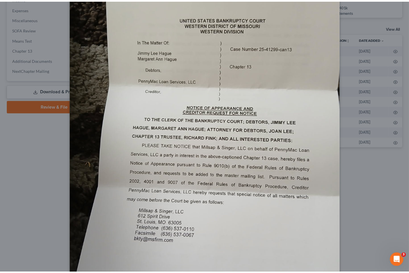
scroll to position [32, 0]
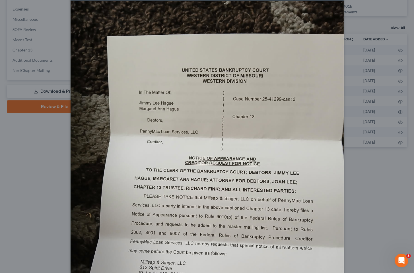
click at [36, 78] on div "Attachment Preview: Media1 09/08/2025 A copy of this images is also saved in th…" at bounding box center [207, 136] width 414 height 273
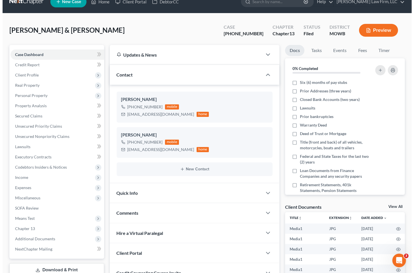
scroll to position [0, 0]
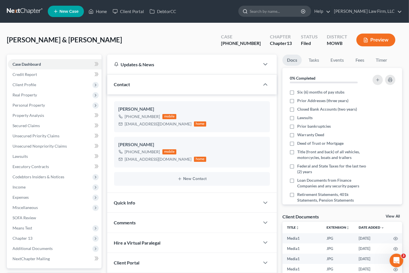
click at [302, 11] on input "search" at bounding box center [276, 11] width 52 height 11
type input "[PERSON_NAME]"
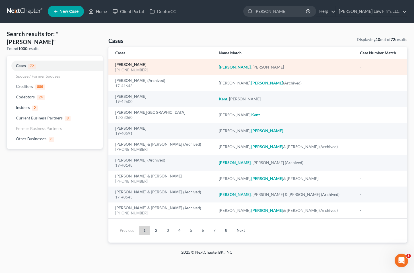
click at [121, 65] on link "[PERSON_NAME]" at bounding box center [130, 65] width 31 height 4
select select "4"
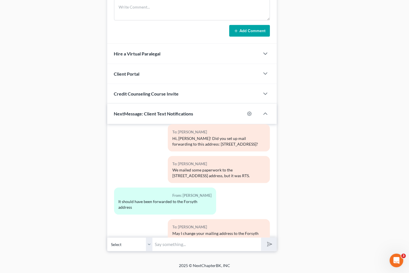
scroll to position [727, 0]
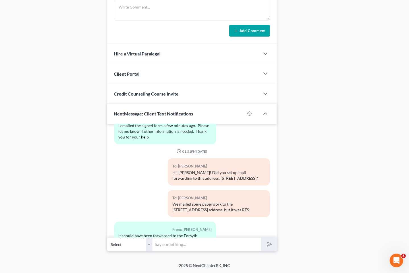
drag, startPoint x: 186, startPoint y: 161, endPoint x: 254, endPoint y: 163, distance: 67.4
click at [254, 170] on div "Hi, [PERSON_NAME]! Did you set up mail forwarding to this address: [STREET_ADDR…" at bounding box center [218, 175] width 93 height 11
copy div "[STREET_ADDRESS][PERSON_NAME]"
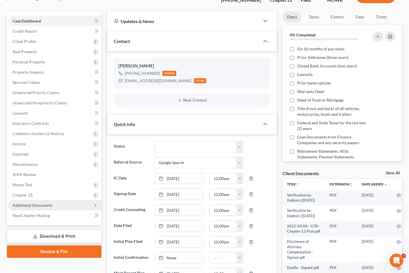
scroll to position [0, 0]
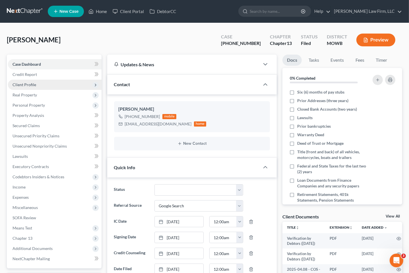
click at [61, 85] on span "Client Profile" at bounding box center [55, 85] width 94 height 10
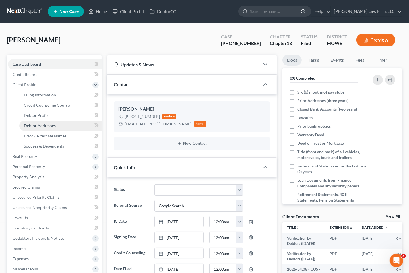
click at [53, 123] on span "Debtor Addresses" at bounding box center [40, 125] width 32 height 5
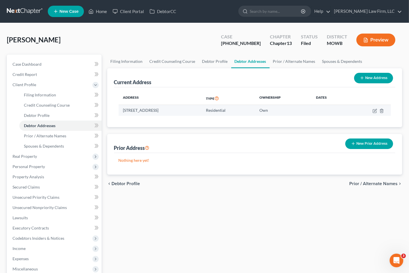
drag, startPoint x: 116, startPoint y: 109, endPoint x: 217, endPoint y: 105, distance: 101.0
click at [217, 105] on div "Address Type Ownership Dates [STREET_ADDRESS] Residential Own" at bounding box center [254, 107] width 281 height 40
click at [202, 109] on td "[STREET_ADDRESS]" at bounding box center [160, 110] width 83 height 11
drag, startPoint x: 214, startPoint y: 110, endPoint x: 120, endPoint y: 112, distance: 94.1
click at [120, 112] on td "[STREET_ADDRESS]" at bounding box center [160, 110] width 83 height 11
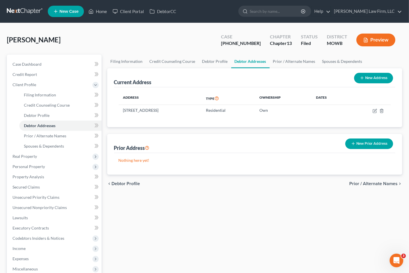
copy td "[STREET_ADDRESS]"
click at [209, 186] on div "chevron_left Debtor Profile Prior / Alternate Names chevron_right" at bounding box center [254, 184] width 295 height 18
